Goal: Task Accomplishment & Management: Use online tool/utility

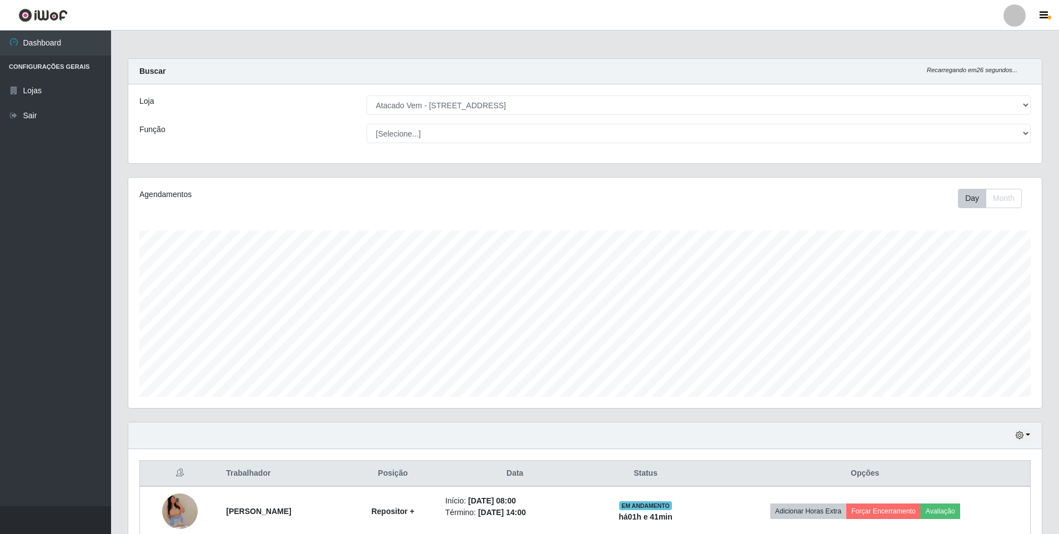
select select "461"
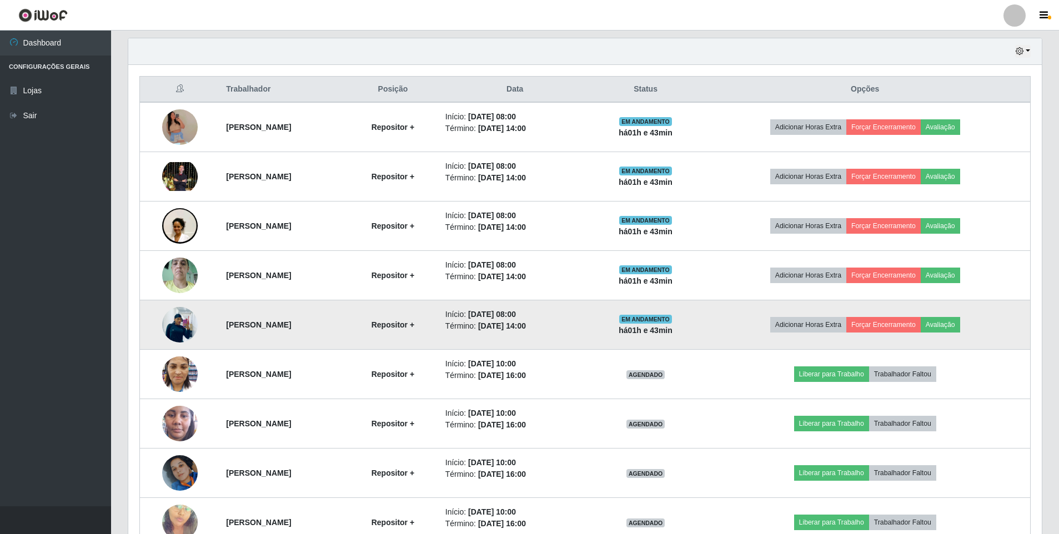
scroll to position [389, 0]
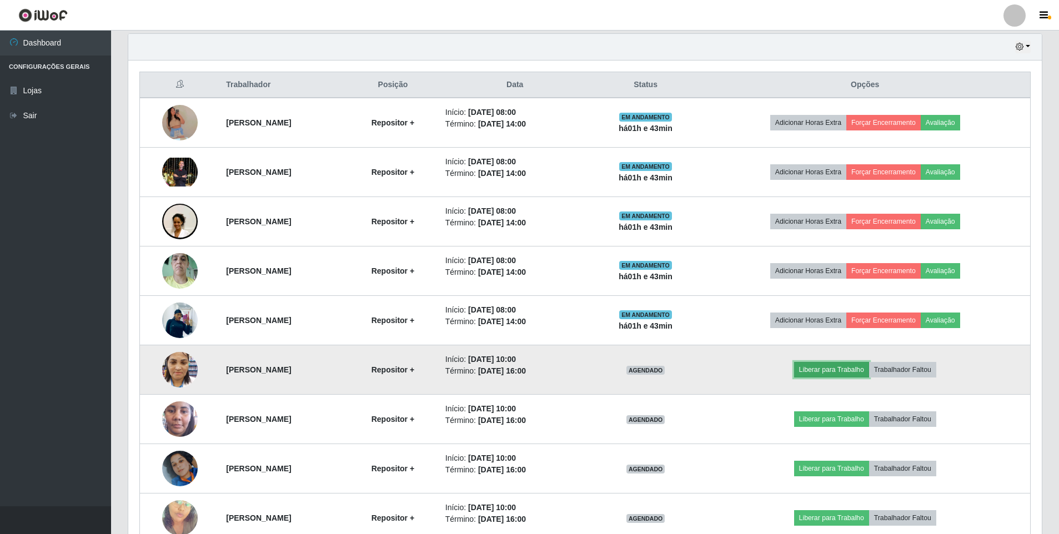
click at [835, 370] on button "Liberar para Trabalho" at bounding box center [831, 370] width 75 height 16
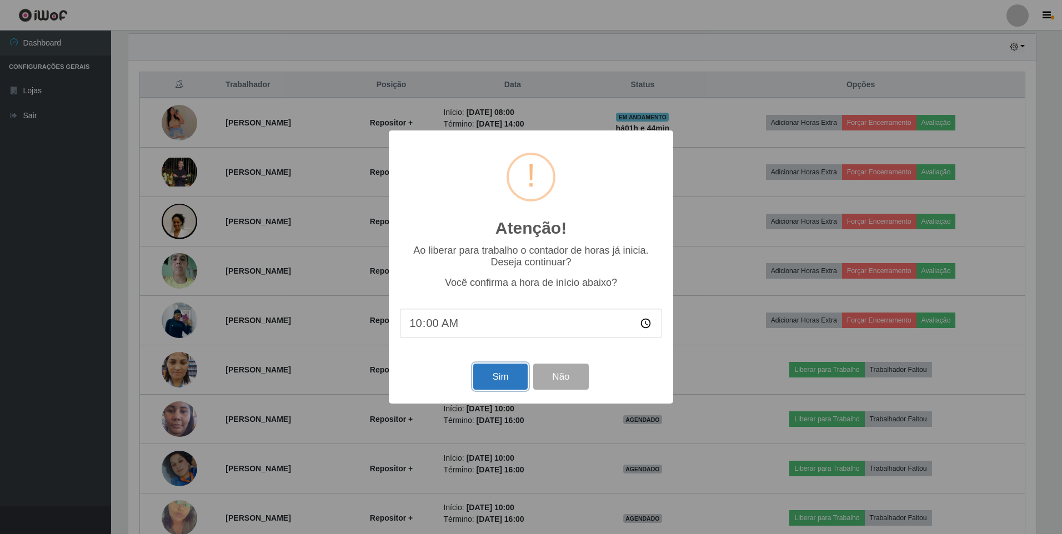
click at [493, 375] on button "Sim" at bounding box center [500, 377] width 54 height 26
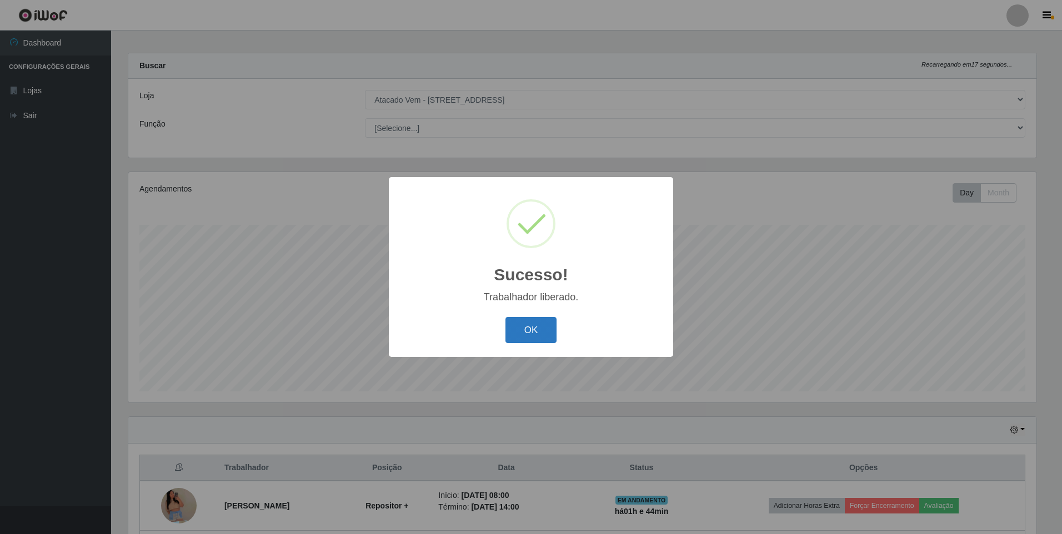
click at [516, 330] on button "OK" at bounding box center [531, 330] width 52 height 26
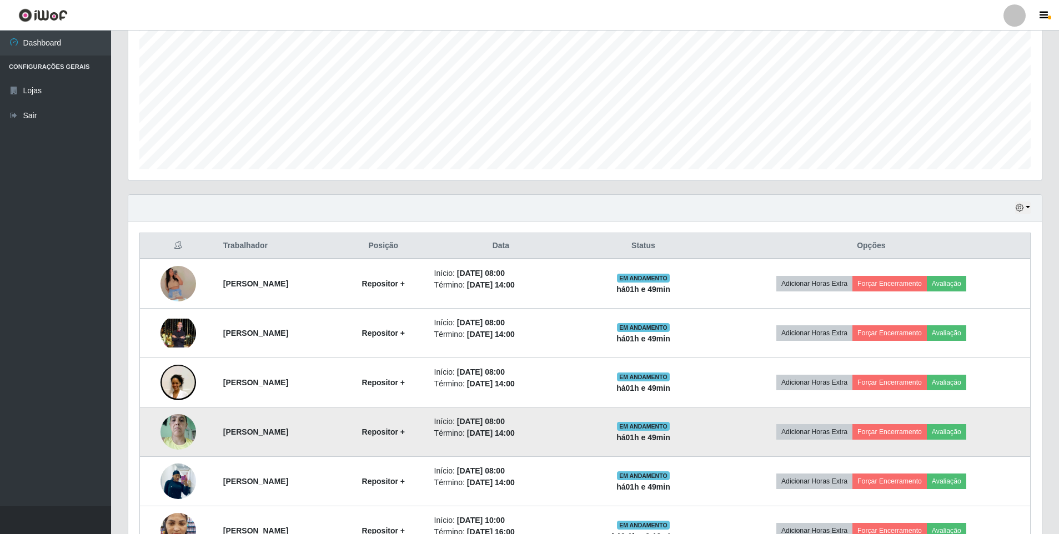
scroll to position [339, 0]
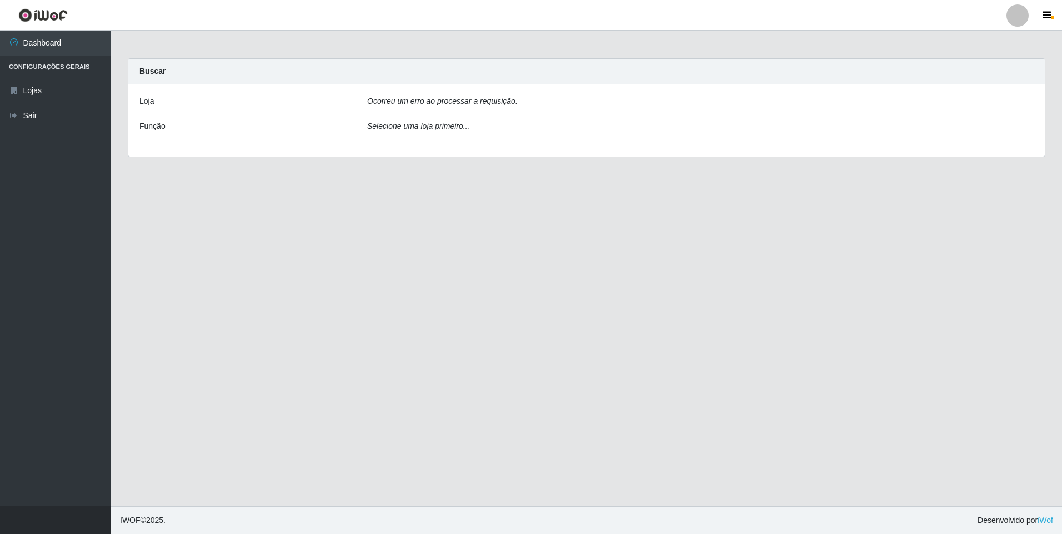
drag, startPoint x: 428, startPoint y: 110, endPoint x: 433, endPoint y: 101, distance: 11.0
click at [428, 109] on div "Ocorreu um erro ao processar a requisição." at bounding box center [700, 104] width 683 height 16
click at [433, 99] on icon "Ocorreu um erro ao processar a requisição." at bounding box center [442, 101] width 151 height 9
click at [439, 133] on div "Selecione uma loja primeiro..." at bounding box center [700, 129] width 683 height 16
click at [434, 129] on icon "Selecione uma loja primeiro..." at bounding box center [418, 126] width 102 height 9
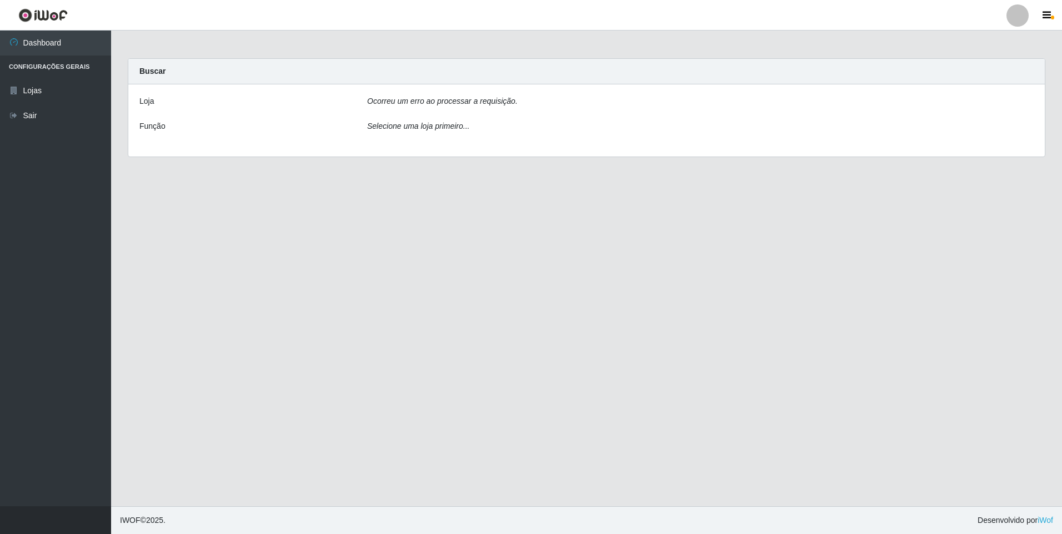
drag, startPoint x: 146, startPoint y: 129, endPoint x: 144, endPoint y: 110, distance: 19.0
click at [147, 123] on label "Função" at bounding box center [152, 127] width 26 height 12
click at [143, 108] on div "Loja" at bounding box center [245, 104] width 228 height 16
click at [142, 103] on label "Loja" at bounding box center [146, 102] width 14 height 12
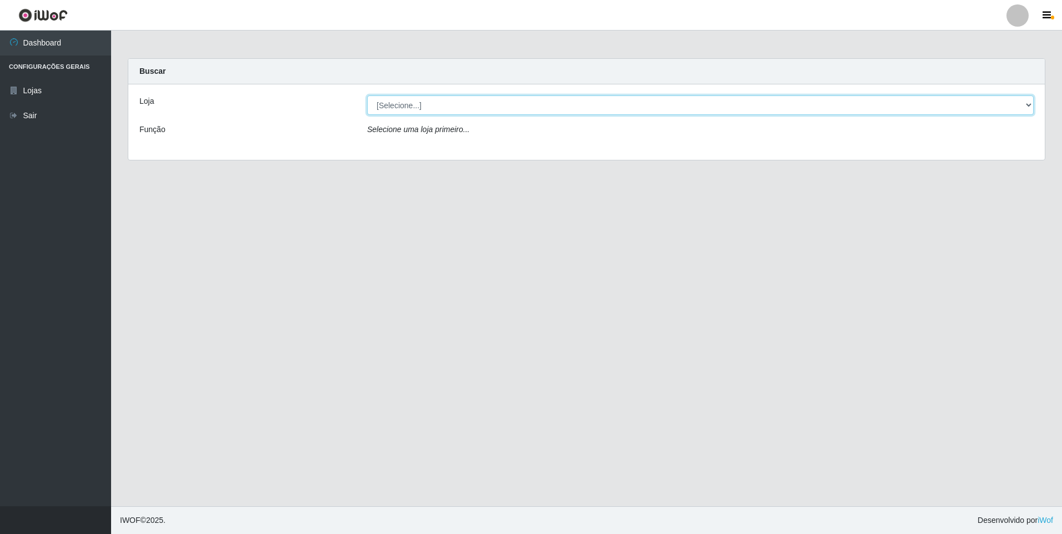
click at [450, 108] on select "[Selecione...] Atacado Vem - Loja 47 Jardim Limoeiro" at bounding box center [700, 105] width 667 height 19
select select "461"
click at [367, 96] on select "[Selecione...] Atacado Vem - Loja 47 Jardim Limoeiro" at bounding box center [700, 105] width 667 height 19
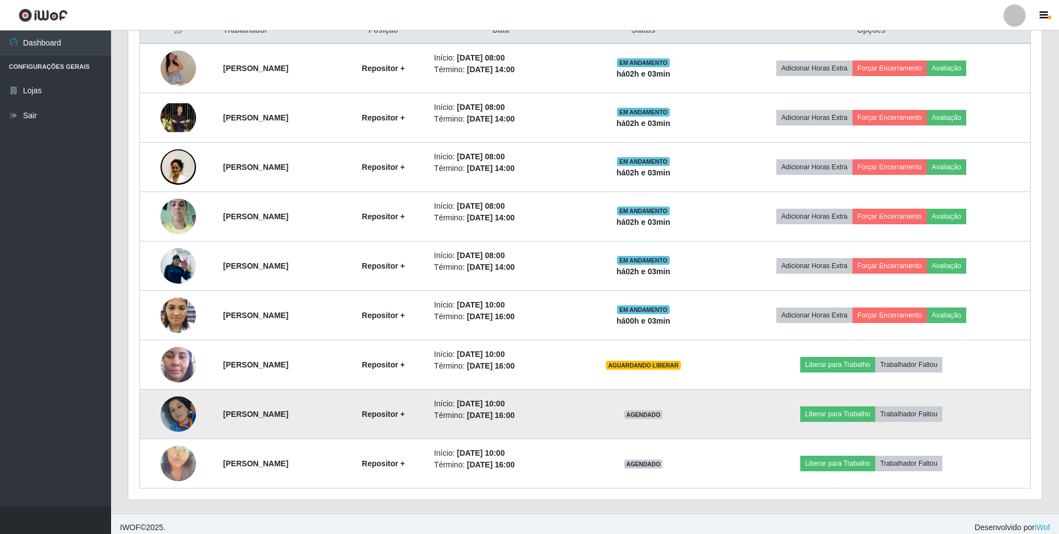
scroll to position [450, 0]
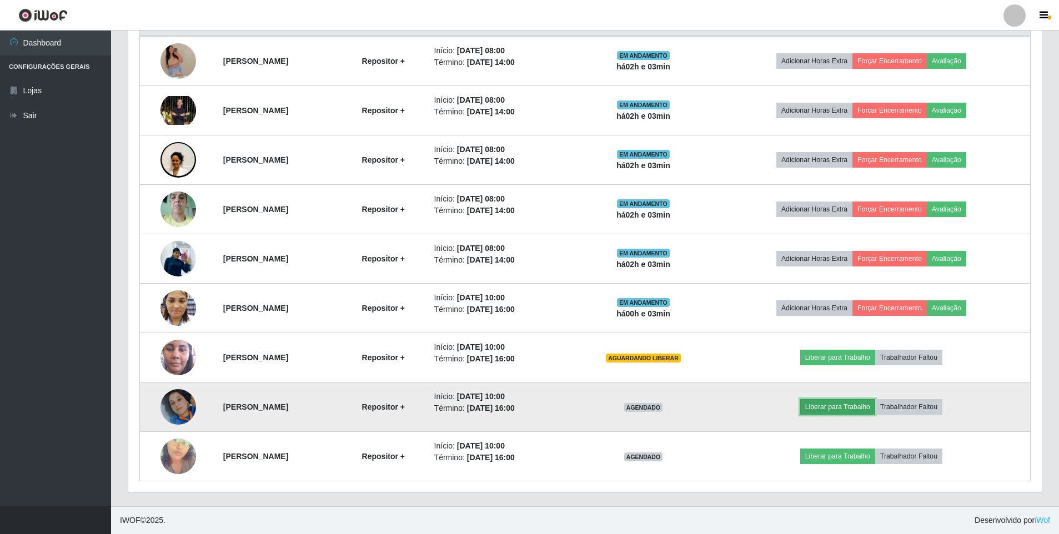
click at [837, 409] on button "Liberar para Trabalho" at bounding box center [837, 407] width 75 height 16
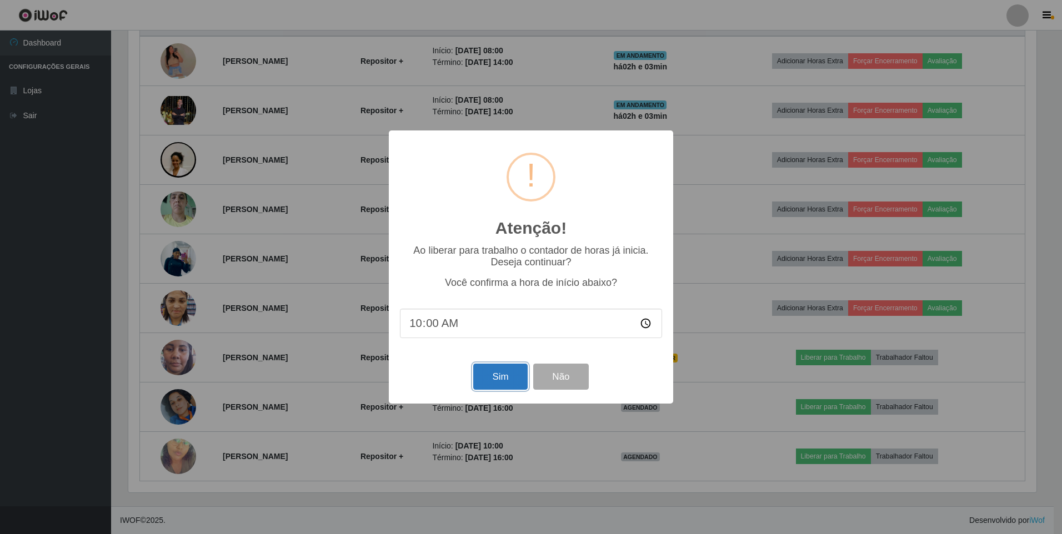
click at [497, 383] on button "Sim" at bounding box center [500, 377] width 54 height 26
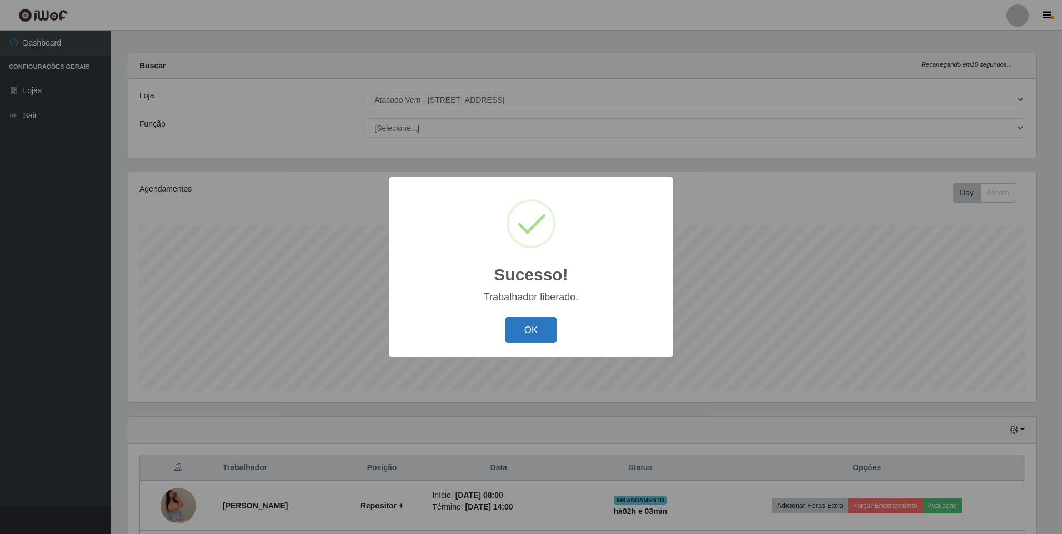
click at [544, 328] on button "OK" at bounding box center [531, 330] width 52 height 26
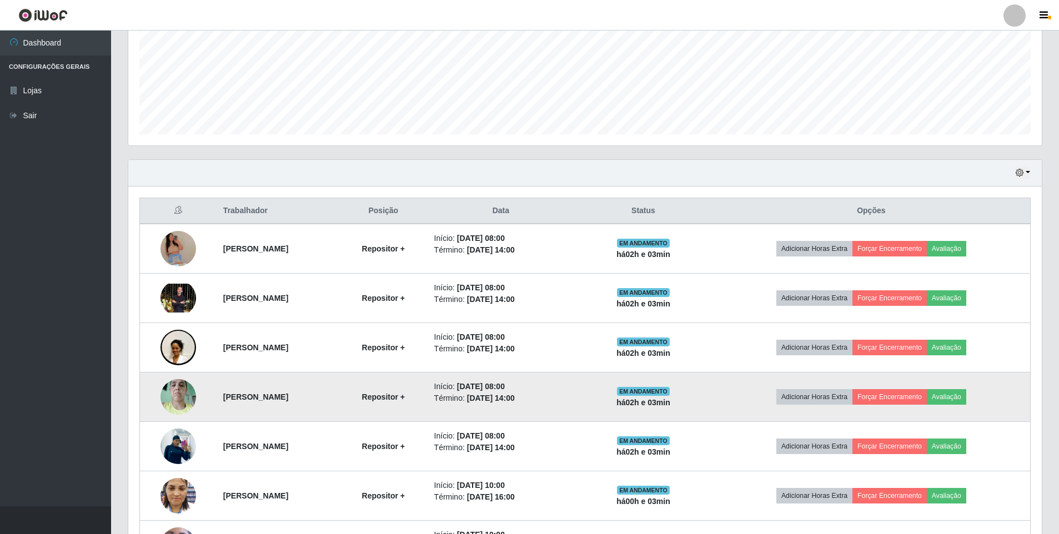
scroll to position [394, 0]
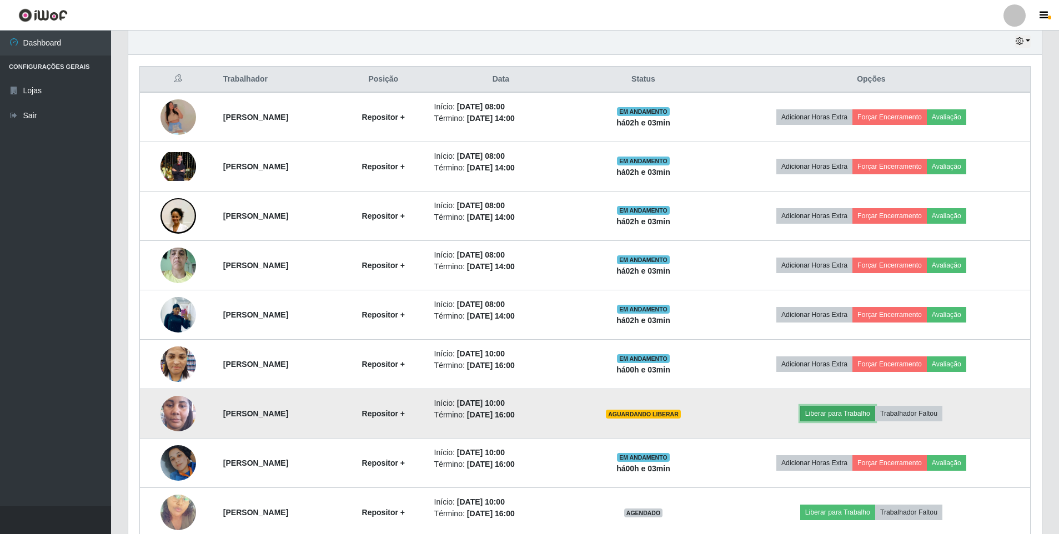
click at [855, 416] on button "Liberar para Trabalho" at bounding box center [837, 414] width 75 height 16
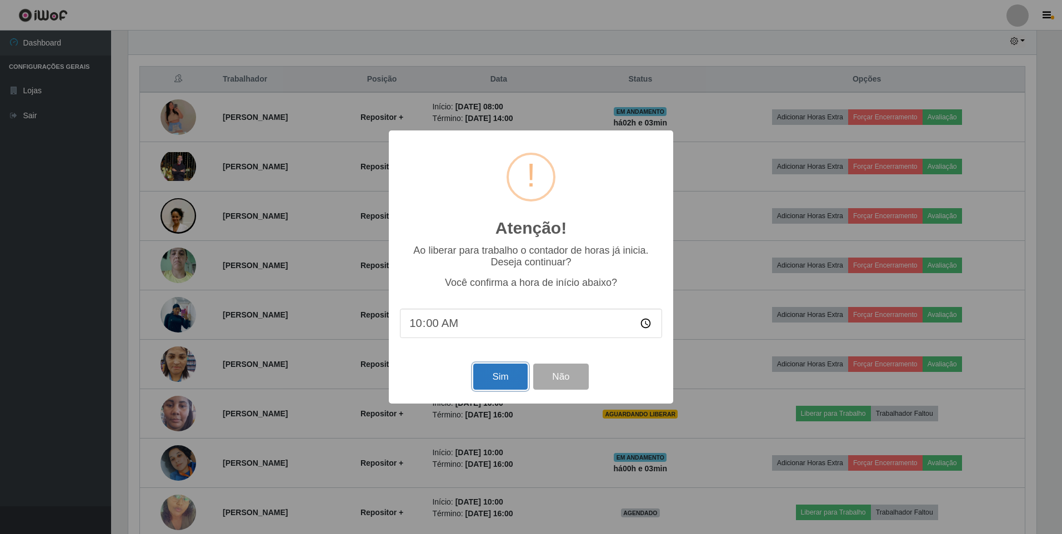
click at [505, 377] on button "Sim" at bounding box center [500, 377] width 54 height 26
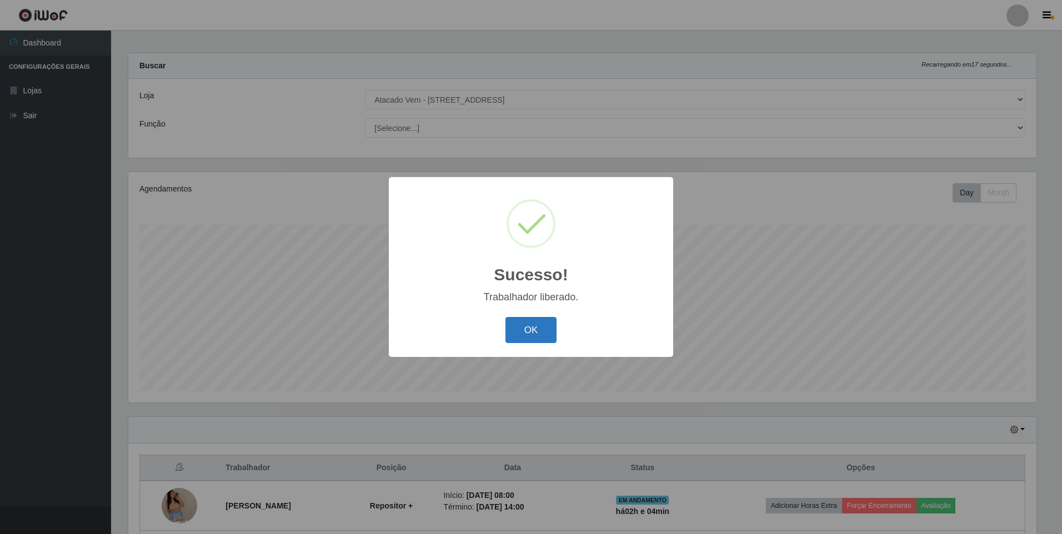
click at [530, 329] on button "OK" at bounding box center [531, 330] width 52 height 26
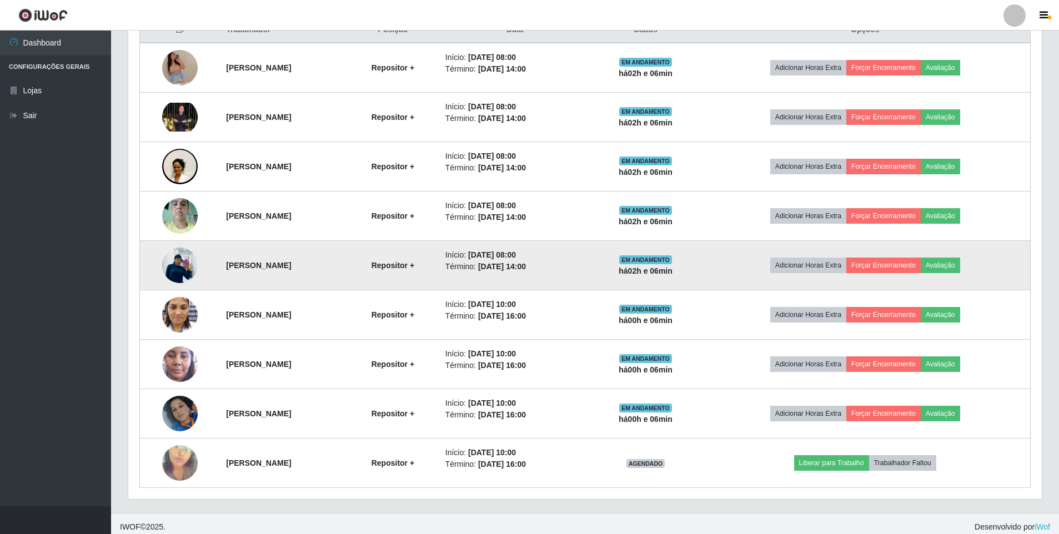
scroll to position [450, 0]
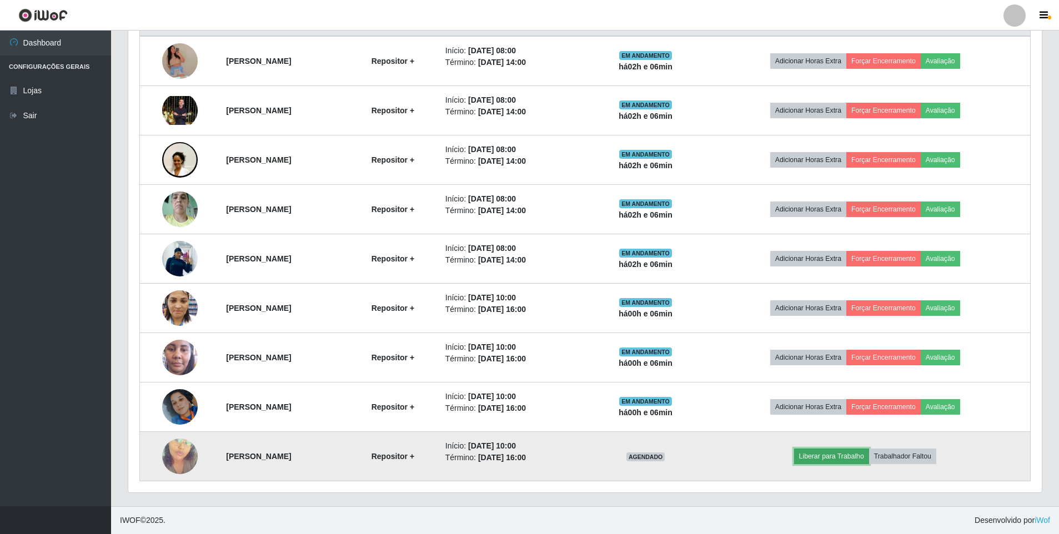
click at [835, 458] on button "Liberar para Trabalho" at bounding box center [831, 457] width 75 height 16
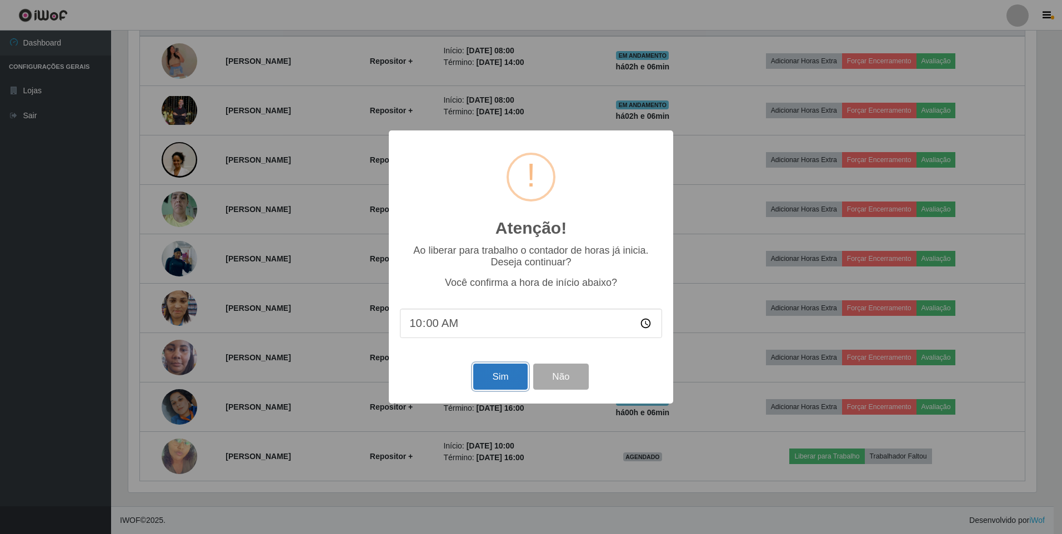
click at [515, 374] on button "Sim" at bounding box center [500, 377] width 54 height 26
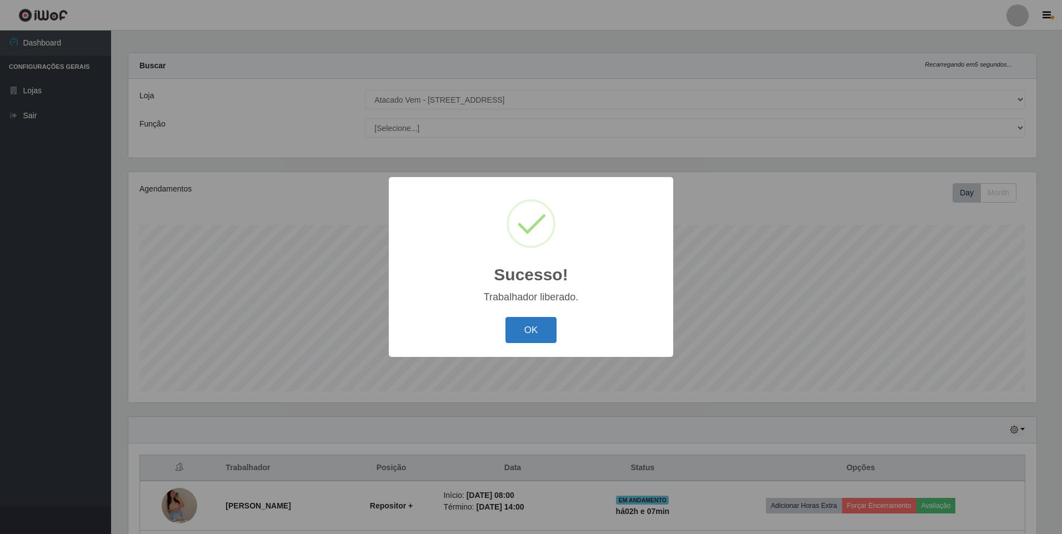
click at [530, 322] on button "OK" at bounding box center [531, 330] width 52 height 26
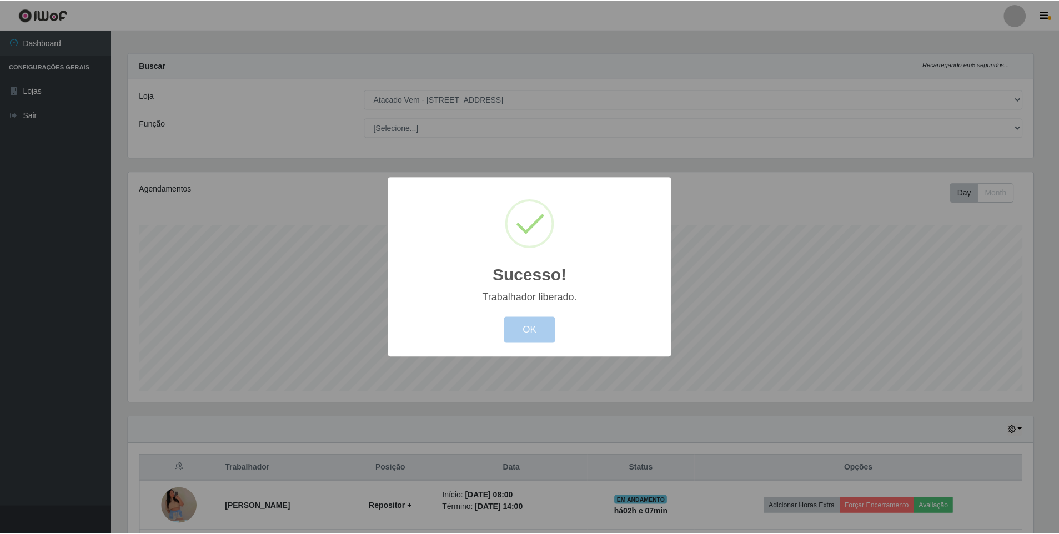
scroll to position [231, 914]
